Goal: Task Accomplishment & Management: Use online tool/utility

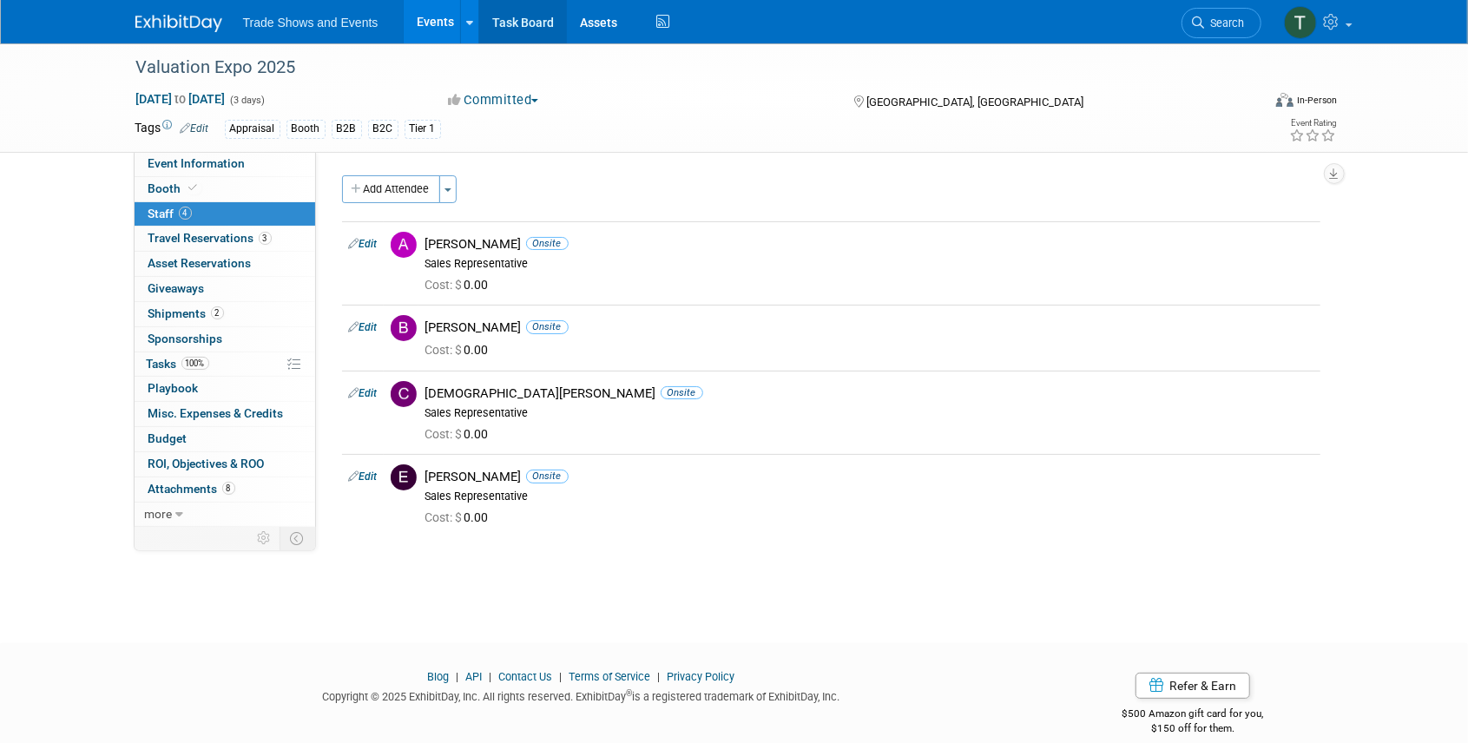
click at [507, 17] on link "Task Board" at bounding box center [523, 21] width 88 height 43
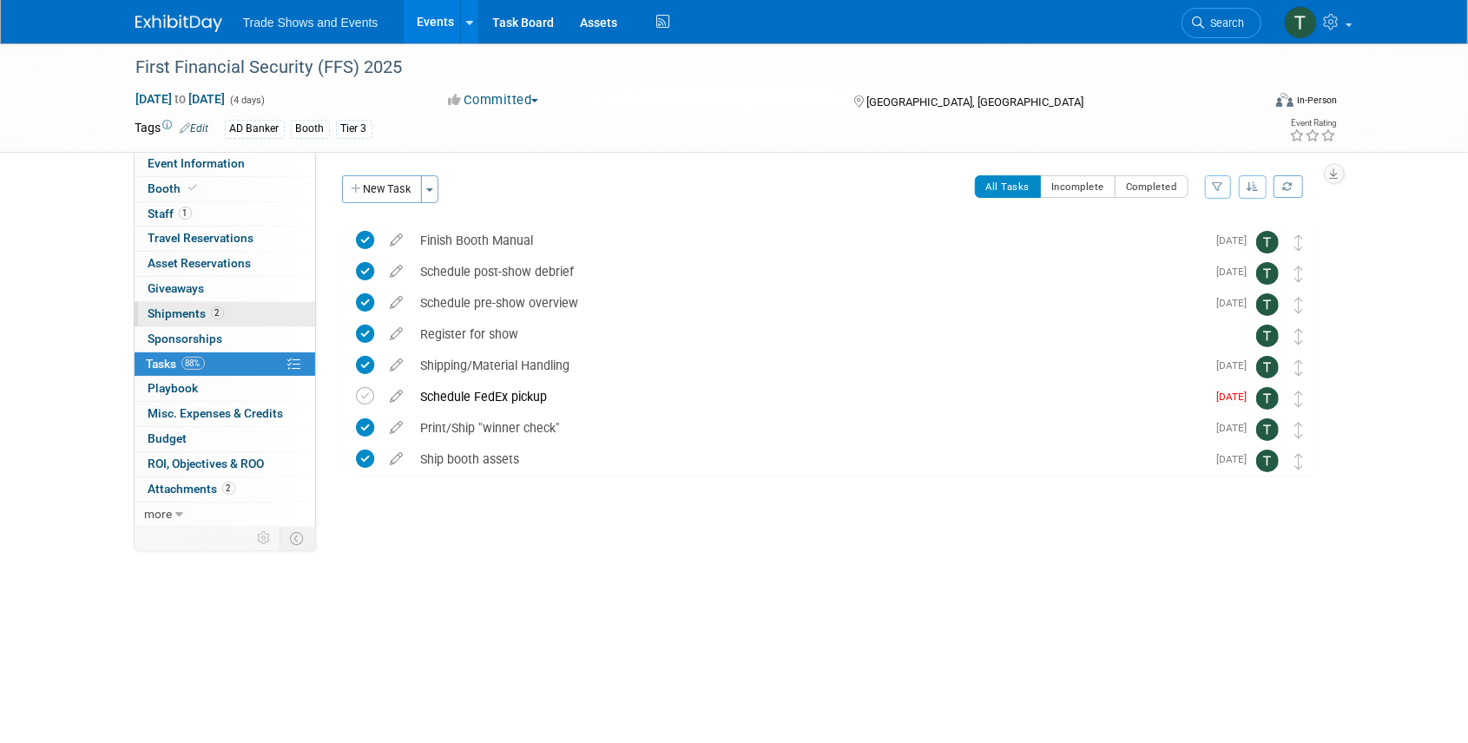
click at [188, 313] on span "Shipments 2" at bounding box center [186, 314] width 76 height 14
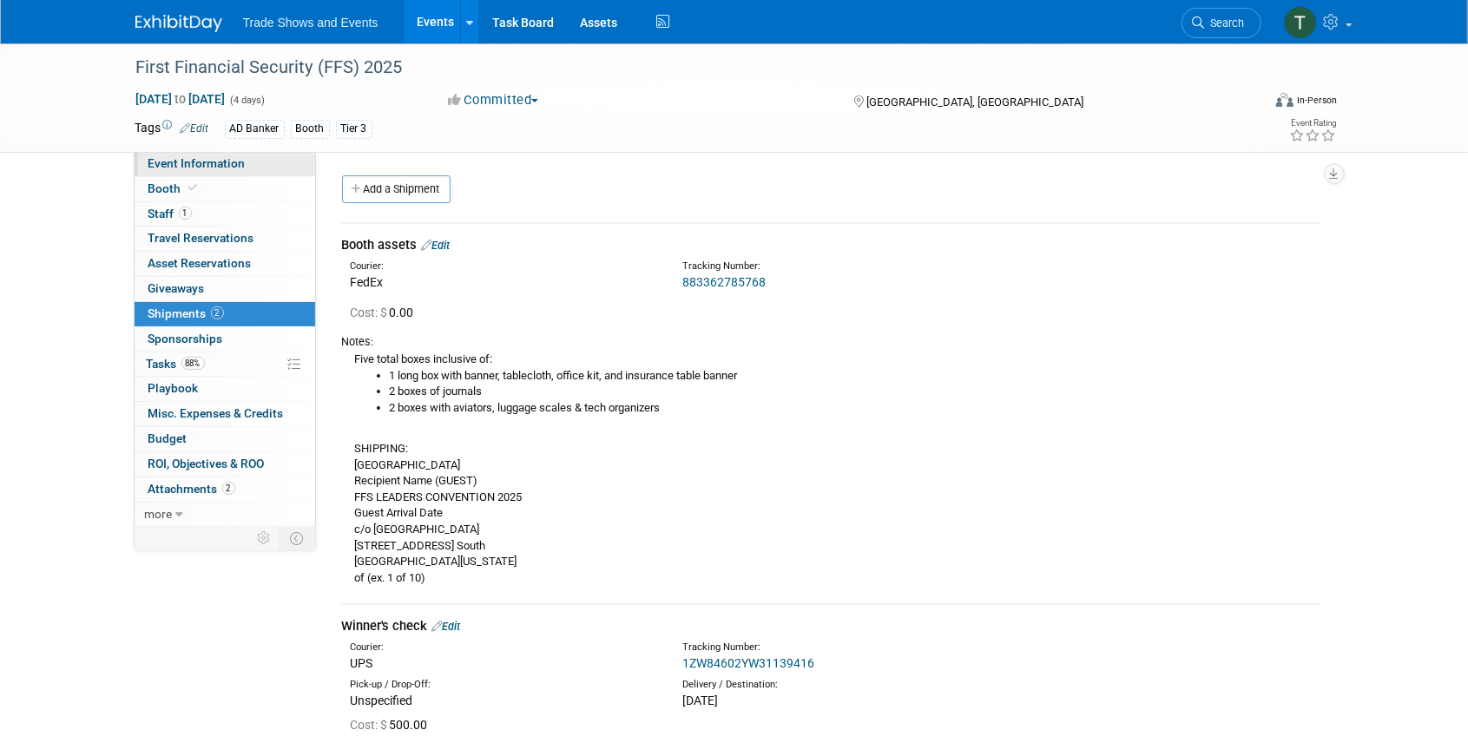
click at [181, 166] on span "Event Information" at bounding box center [196, 163] width 97 height 14
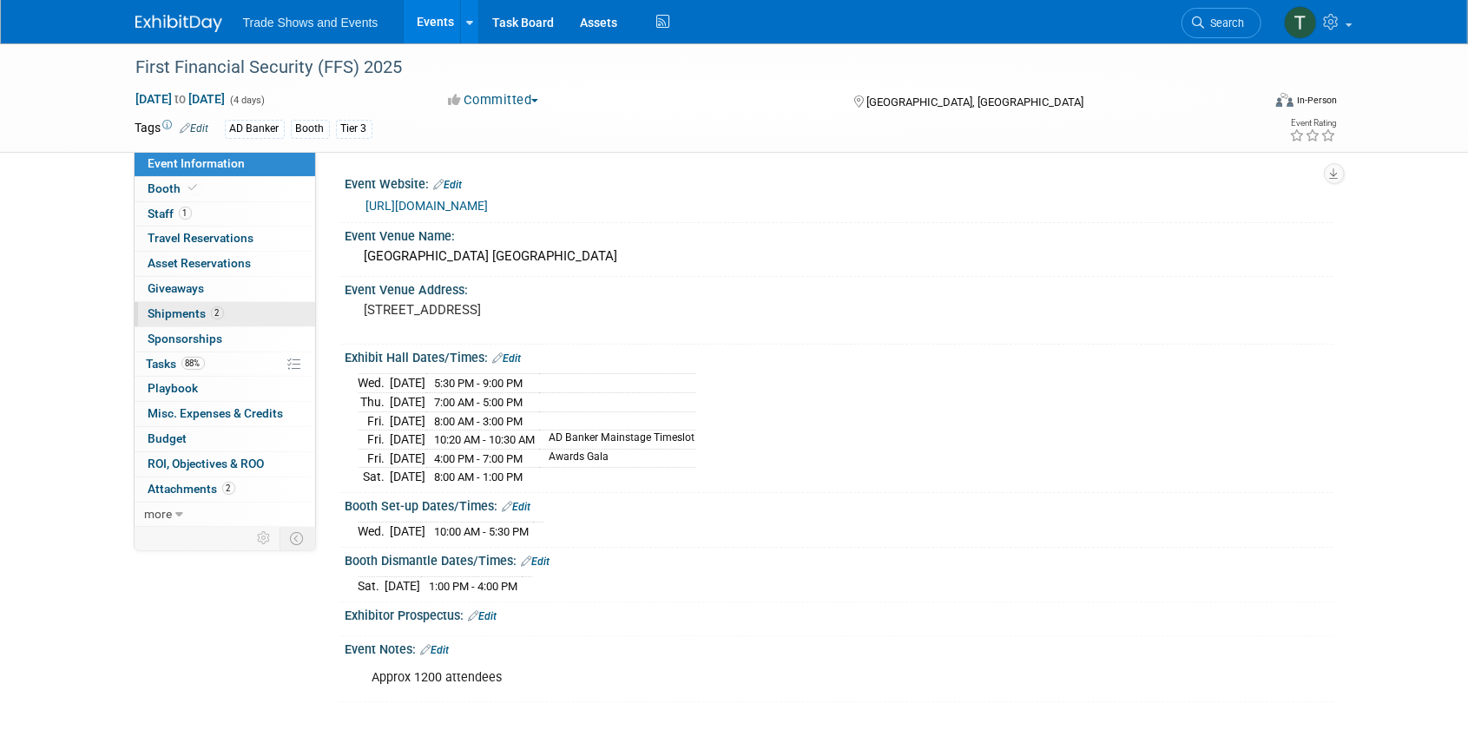
click at [173, 309] on span "Shipments 2" at bounding box center [186, 314] width 76 height 14
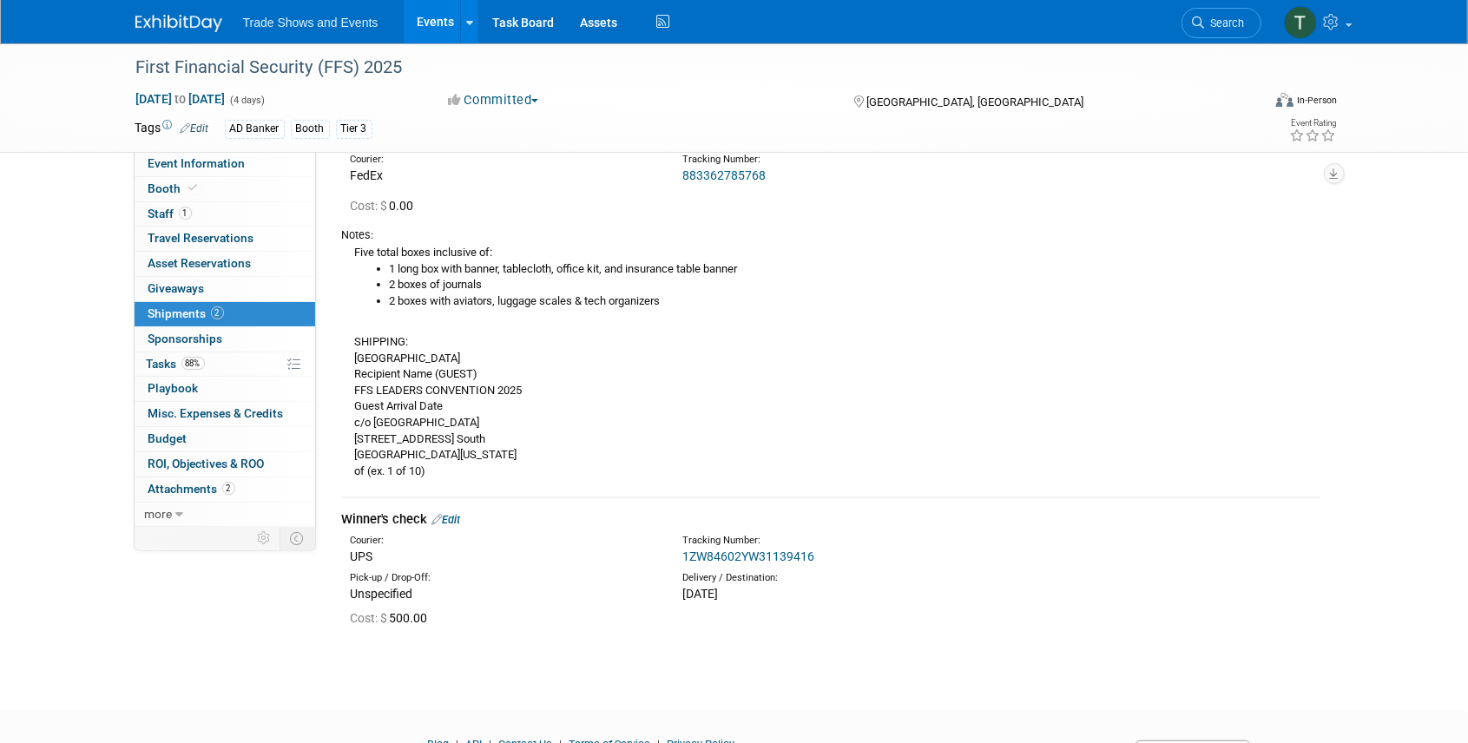
scroll to position [57, 0]
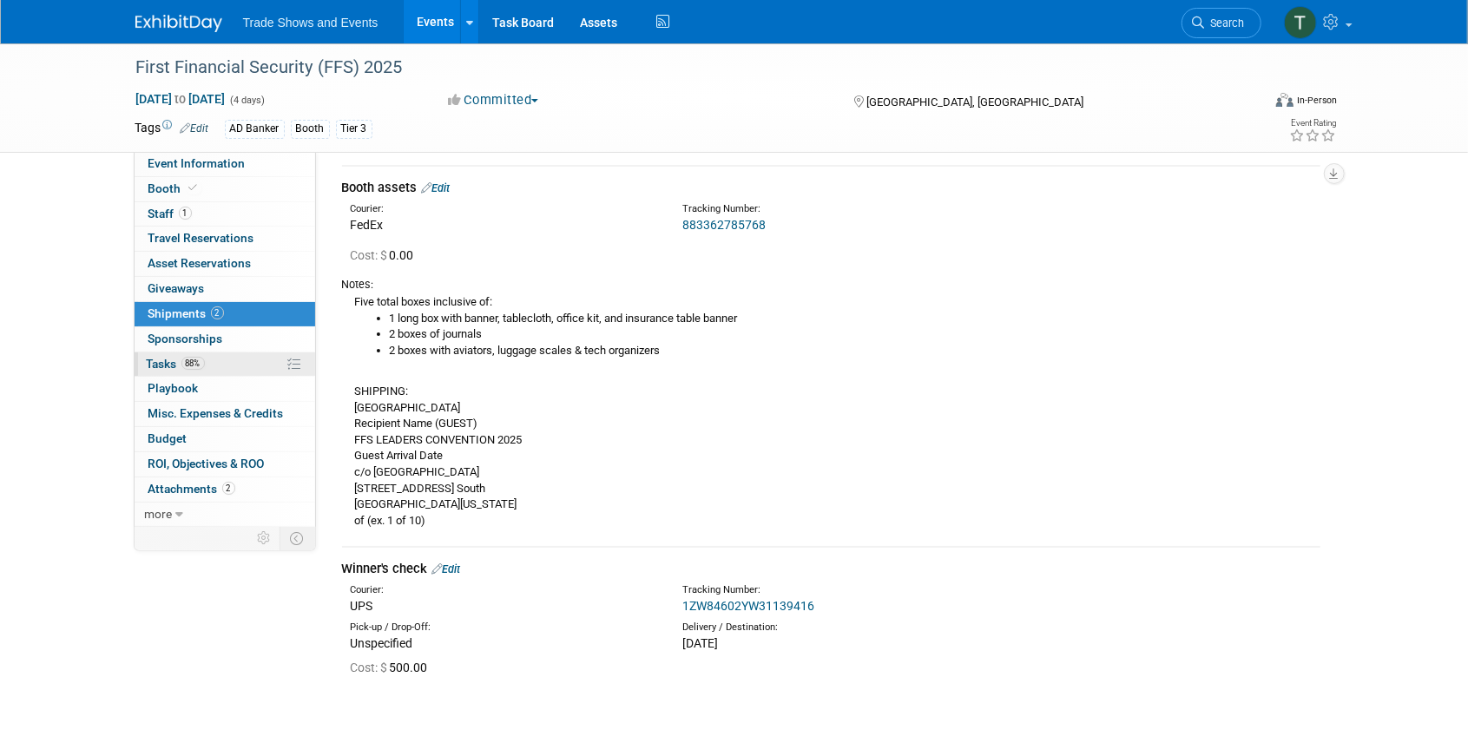
click at [162, 360] on span "Tasks 88%" at bounding box center [176, 364] width 58 height 14
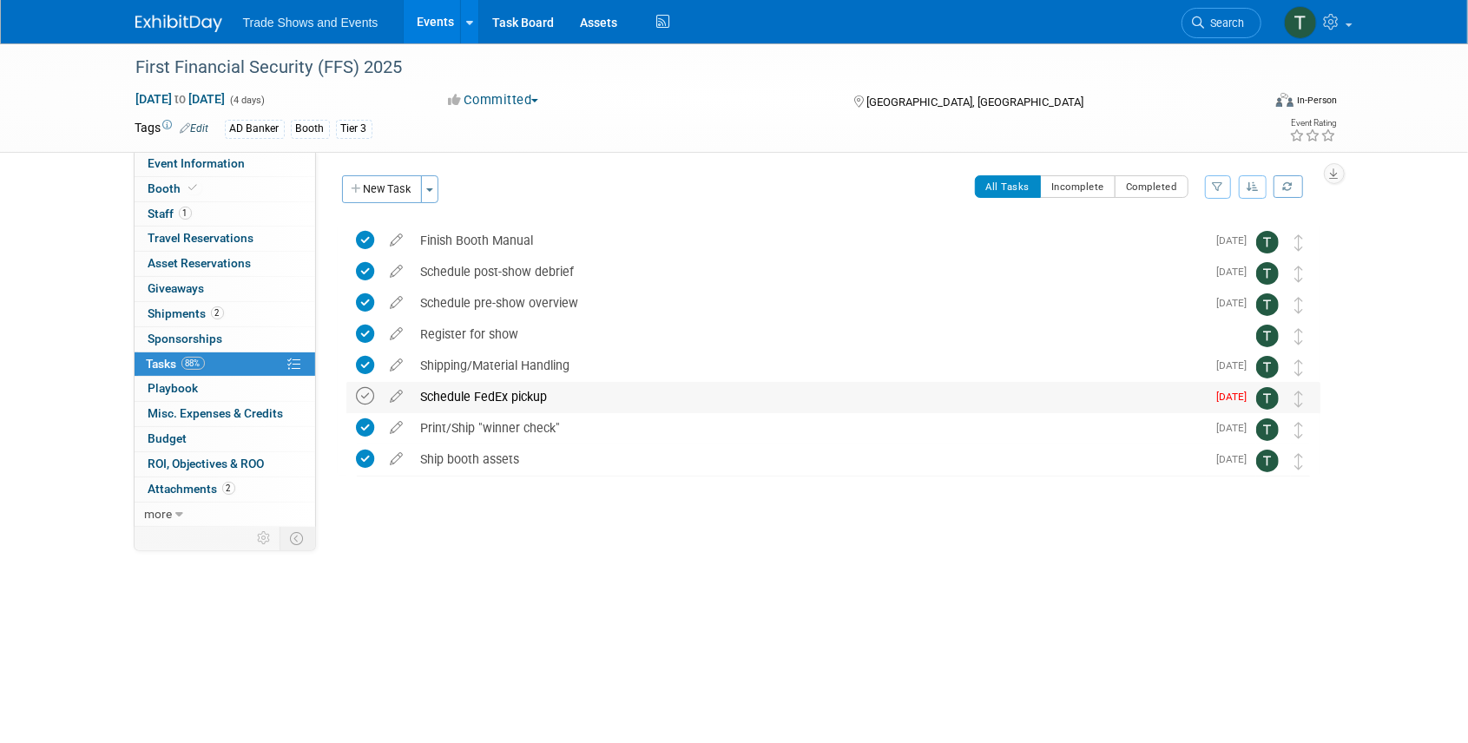
click at [370, 394] on icon at bounding box center [366, 396] width 18 height 18
click at [504, 23] on link "Task Board" at bounding box center [523, 21] width 88 height 43
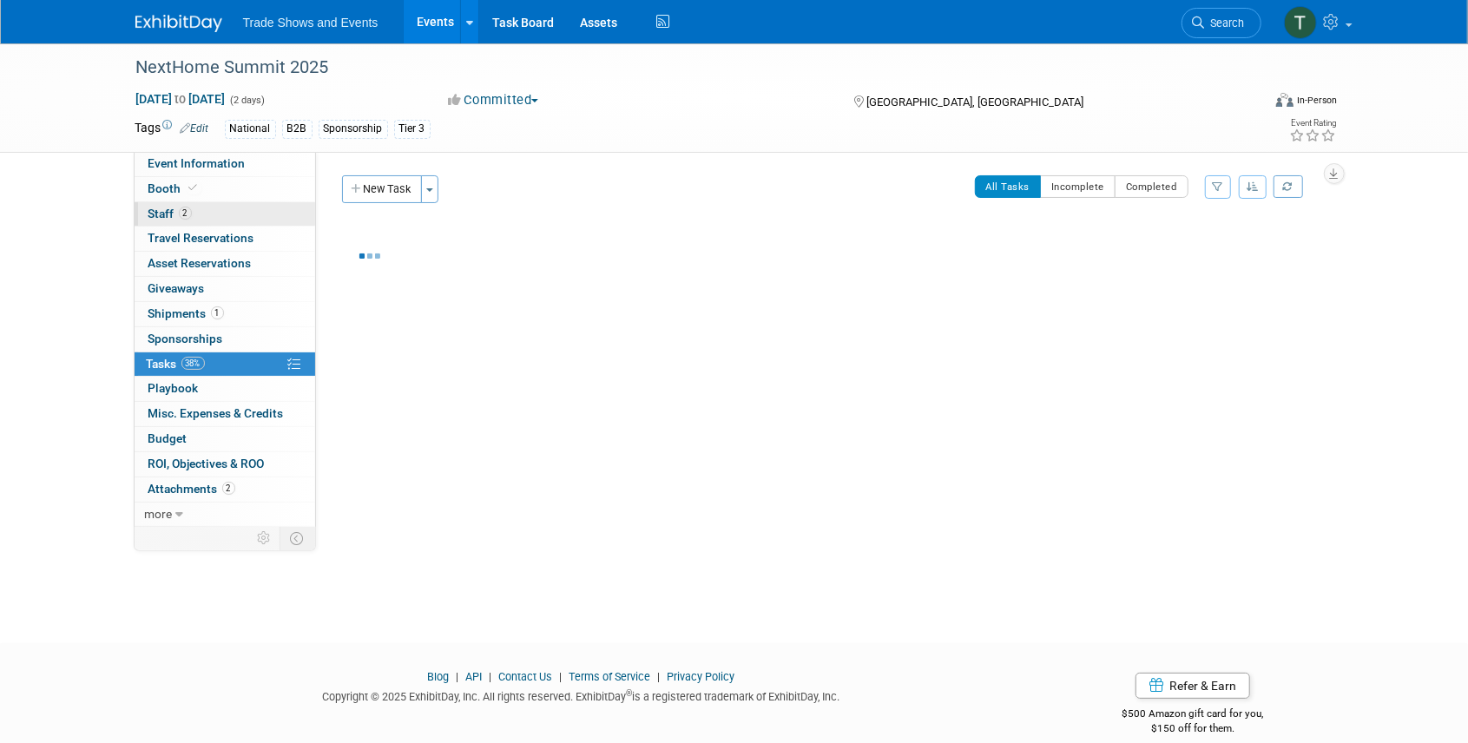
click at [198, 219] on link "2 Staff 2" at bounding box center [225, 214] width 181 height 24
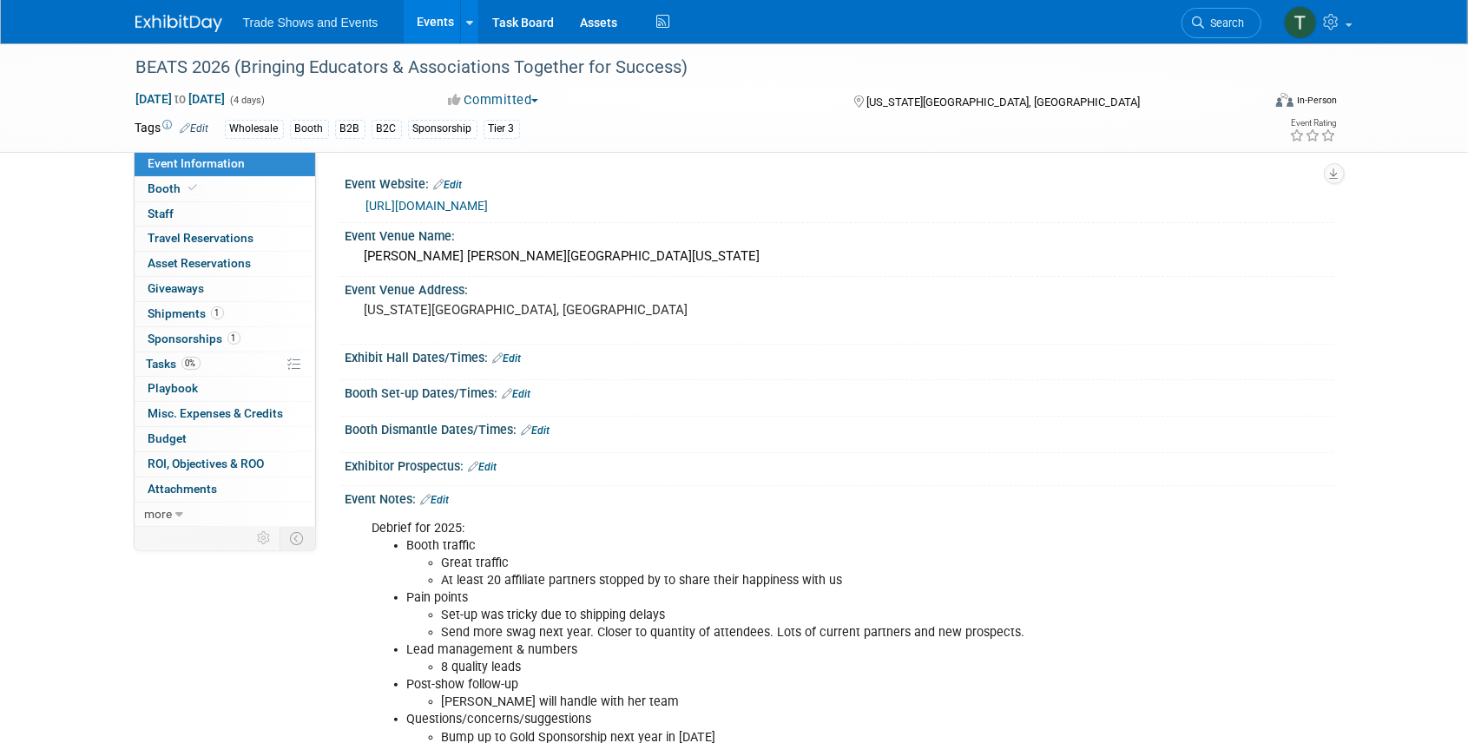
click at [1223, 15] on link "Search" at bounding box center [1222, 23] width 80 height 30
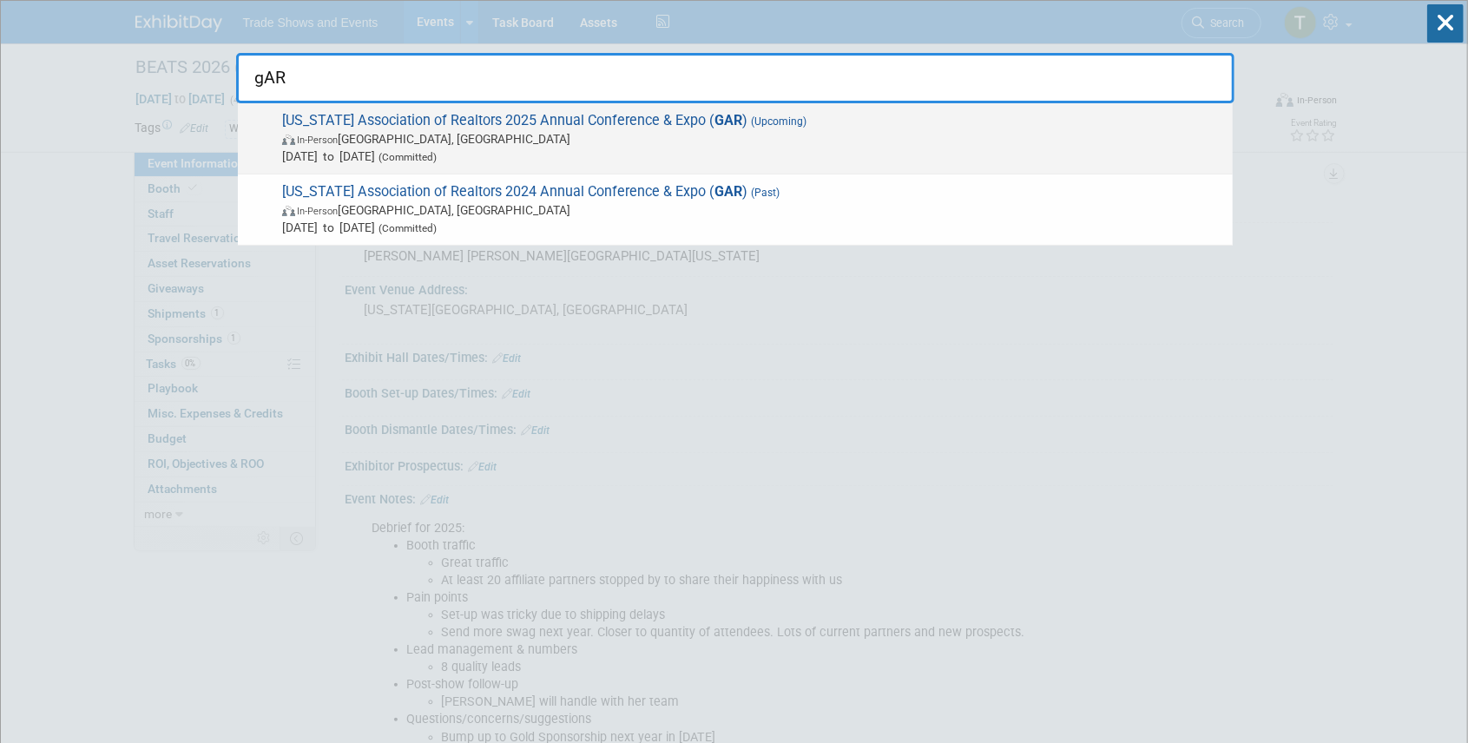
type input "gAR"
click at [513, 127] on span "Georgia Association of Realtors 2025 Annual Conference & Expo ( GAR ) (Upcoming…" at bounding box center [750, 138] width 947 height 53
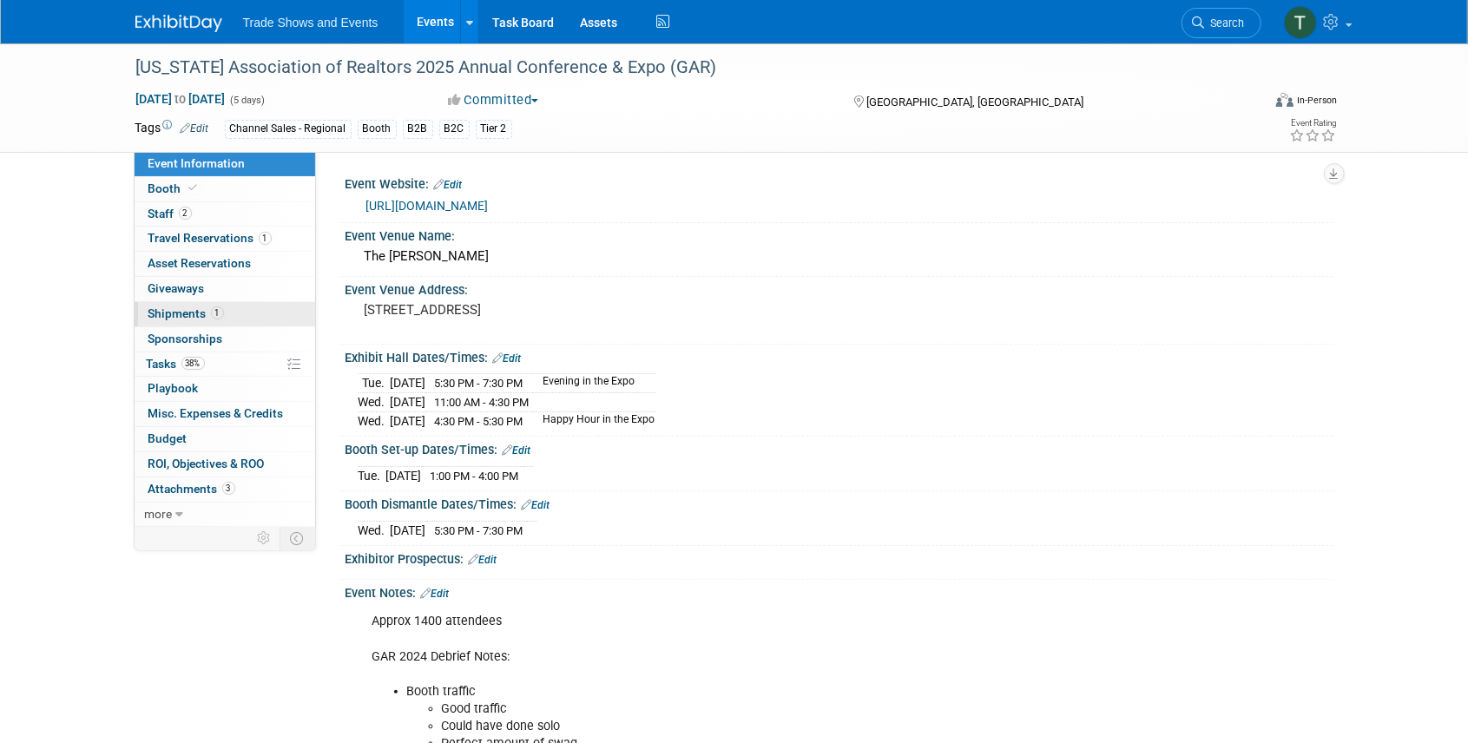
click at [187, 315] on span "Shipments 1" at bounding box center [186, 314] width 76 height 14
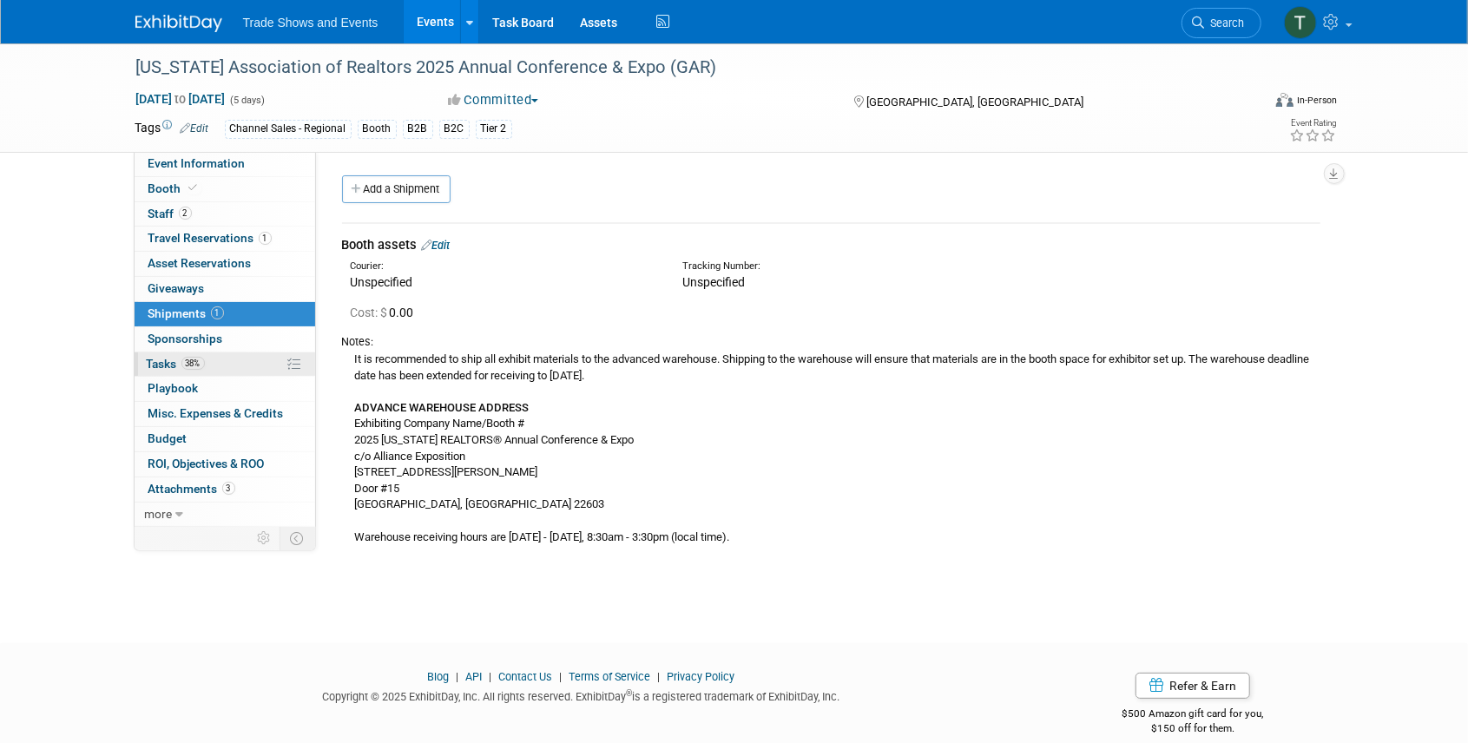
click at [168, 359] on span "Tasks 38%" at bounding box center [176, 364] width 58 height 14
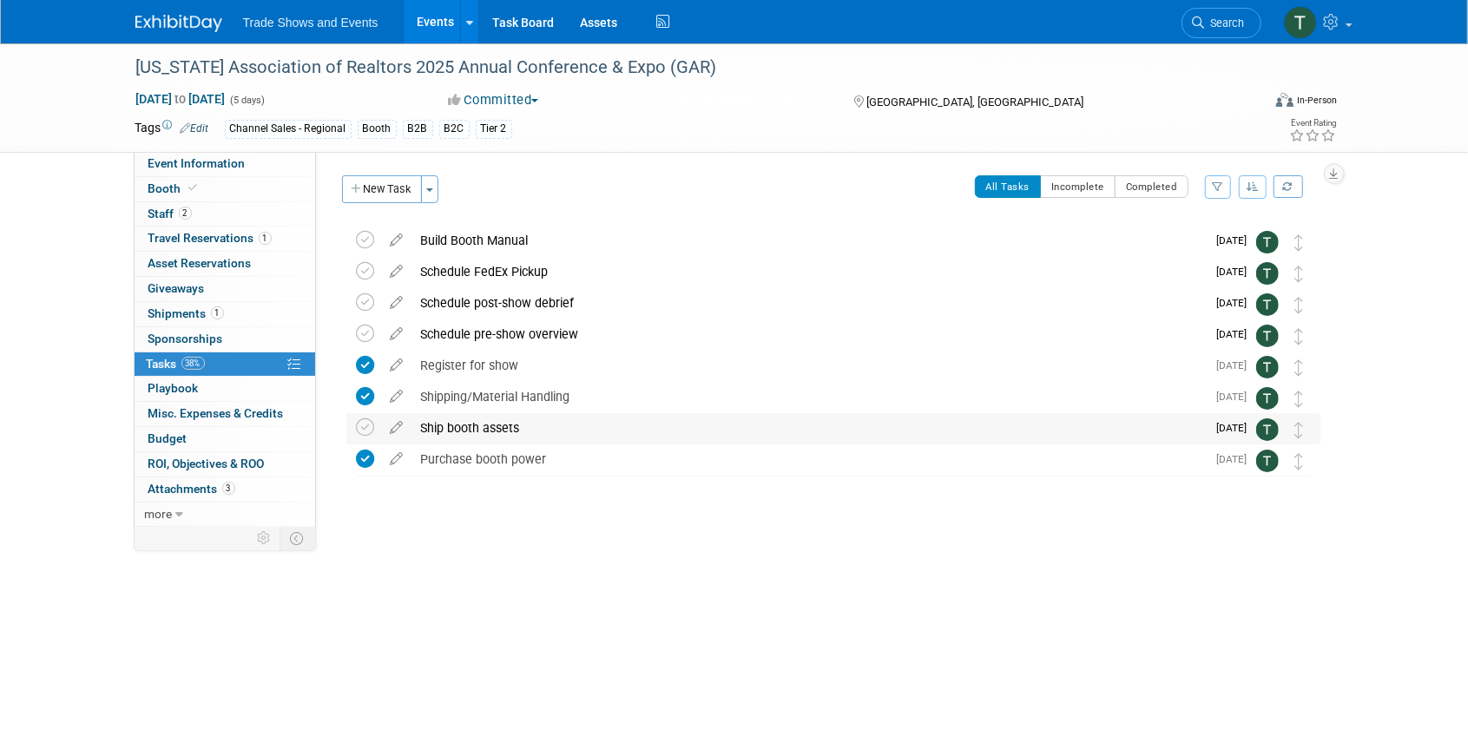
click at [476, 426] on div "Ship booth assets" at bounding box center [809, 428] width 795 height 30
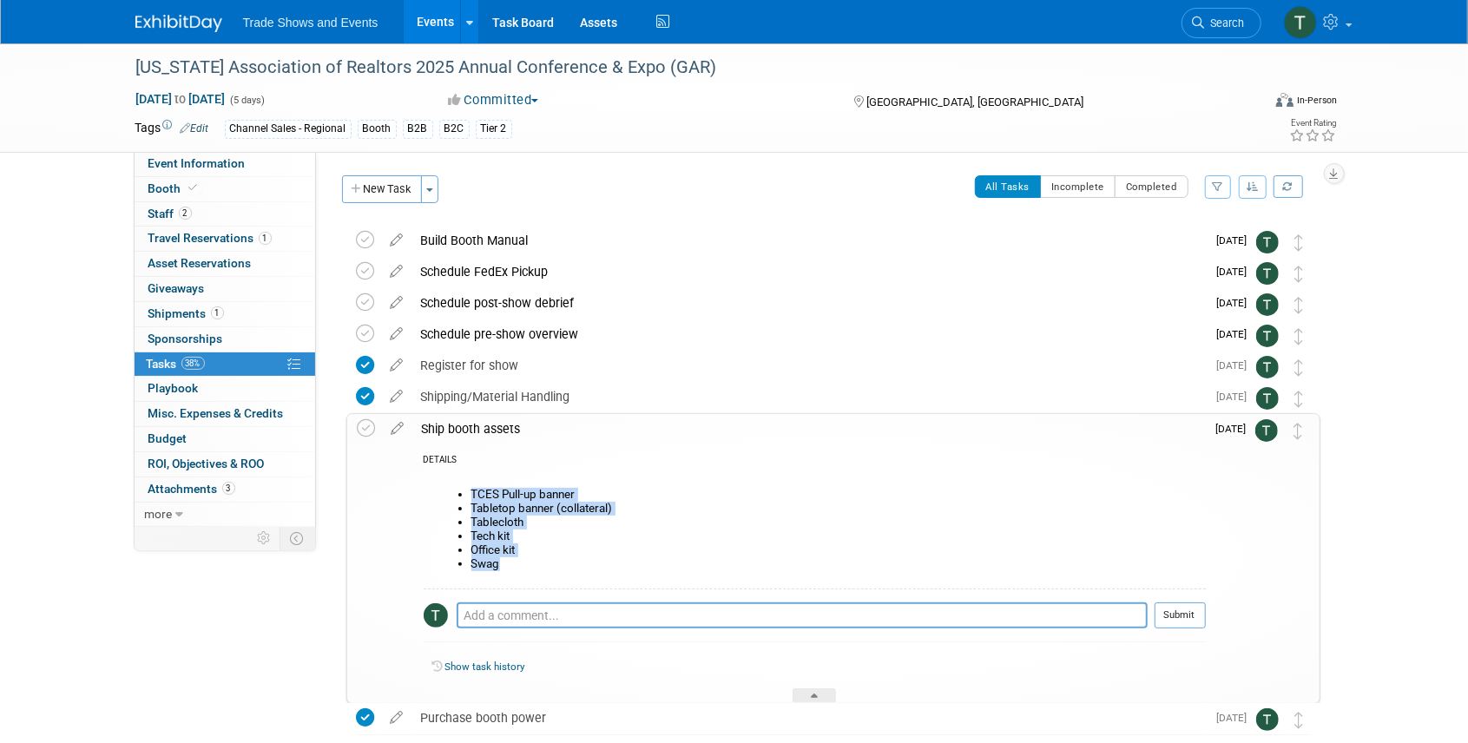
drag, startPoint x: 519, startPoint y: 566, endPoint x: 469, endPoint y: 489, distance: 92.2
click at [469, 489] on ul "TCES Pull-up banner Tabletop banner (collateral) Tablecloth Tech kit Office kit…" at bounding box center [821, 529] width 769 height 83
copy ul "TCES Pull-up banner Tabletop banner (collateral) Tablecloth Tech kit Office kit…"
